Goal: Navigation & Orientation: Find specific page/section

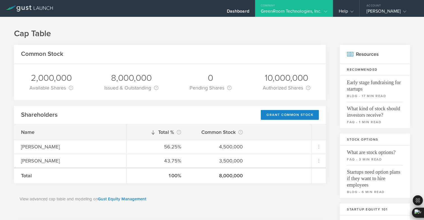
click at [282, 10] on div "GreenRoom Technologies, Inc." at bounding box center [294, 12] width 67 height 8
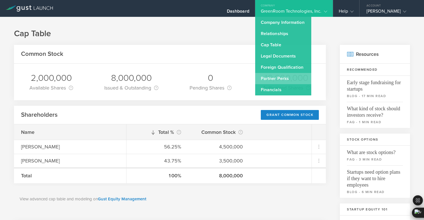
click at [281, 79] on link "Partner Perks" at bounding box center [283, 78] width 56 height 11
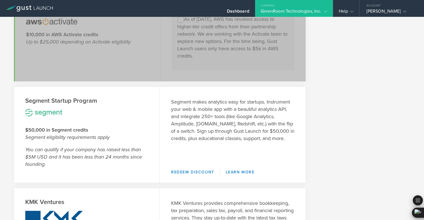
scroll to position [473, 0]
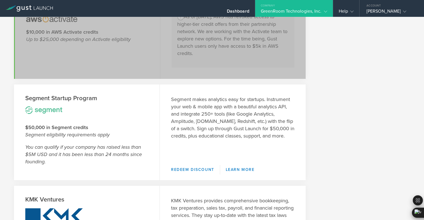
click at [45, 114] on img at bounding box center [43, 109] width 45 height 15
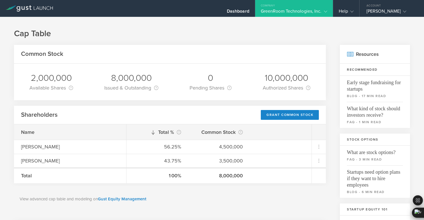
click at [48, 10] on icon at bounding box center [29, 8] width 47 height 6
